Goal: Task Accomplishment & Management: Manage account settings

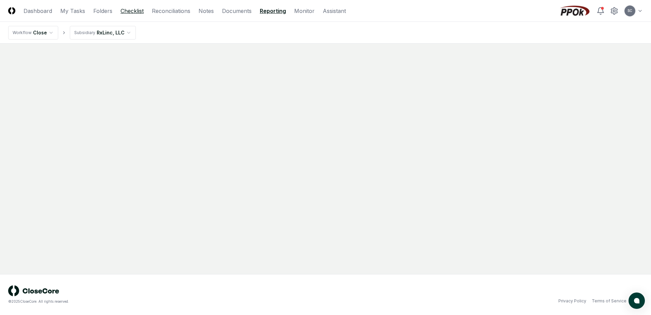
click at [134, 12] on link "Checklist" at bounding box center [131, 11] width 23 height 8
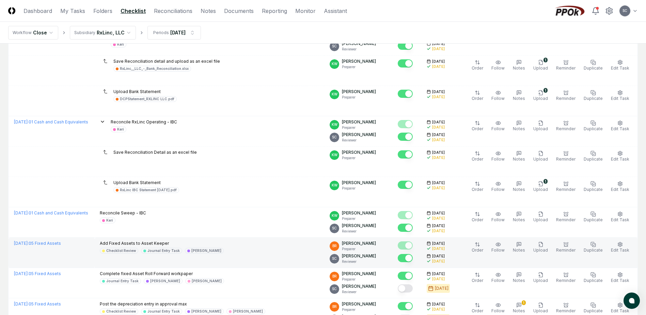
scroll to position [306, 0]
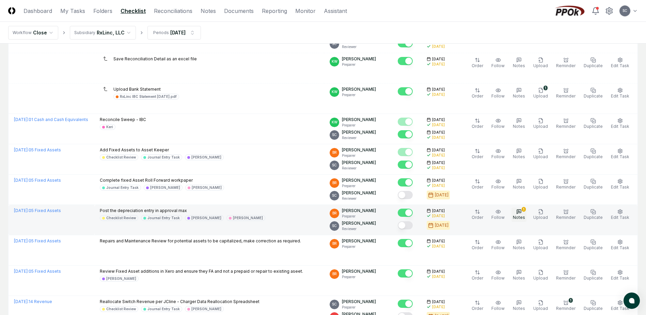
click at [521, 213] on icon "button" at bounding box center [518, 211] width 5 height 5
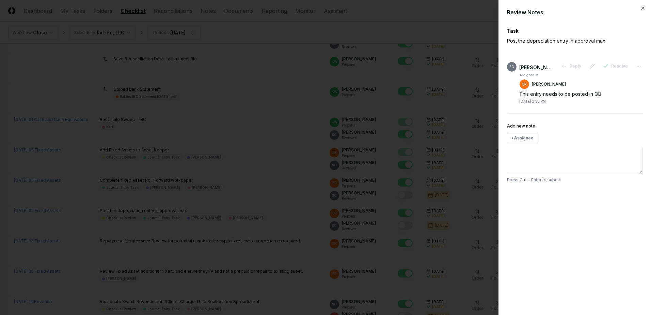
click at [457, 15] on div at bounding box center [325, 157] width 651 height 315
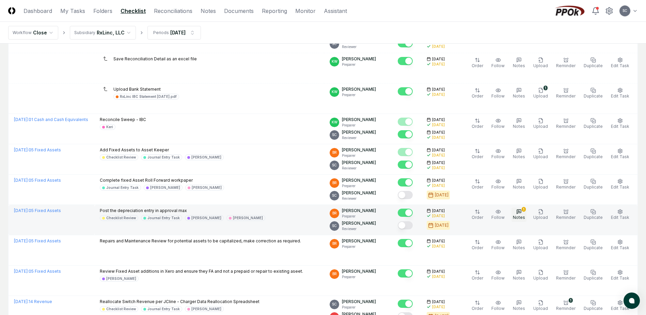
click at [524, 218] on span "Notes" at bounding box center [519, 216] width 12 height 5
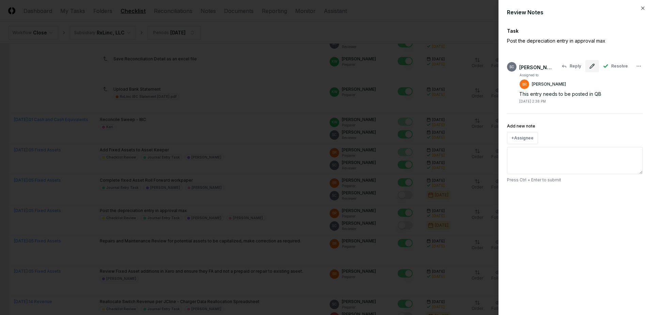
click at [591, 66] on icon at bounding box center [591, 65] width 5 height 5
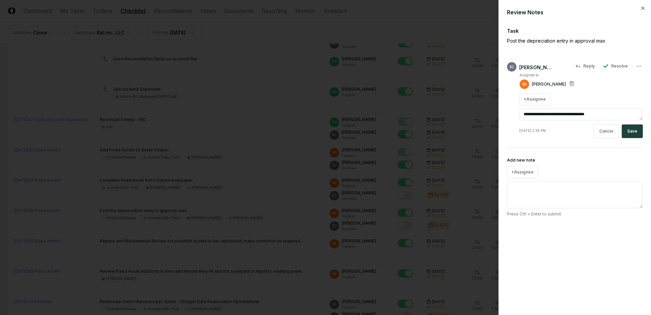
click at [606, 111] on textarea "**********" at bounding box center [581, 114] width 124 height 12
type textarea "*"
click at [638, 134] on button "Save" at bounding box center [632, 131] width 21 height 14
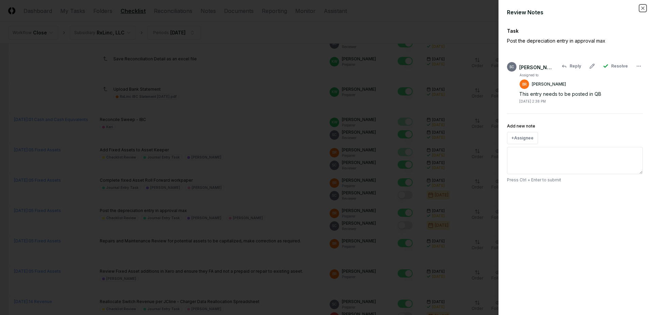
drag, startPoint x: 643, startPoint y: 6, endPoint x: 639, endPoint y: 0, distance: 6.8
click at [643, 0] on div "Review Notes Task Post the depreciation entry in approval max SC [PERSON_NAME] …" at bounding box center [574, 157] width 152 height 315
click at [643, 10] on icon "button" at bounding box center [642, 7] width 5 height 5
